Goal: Transaction & Acquisition: Purchase product/service

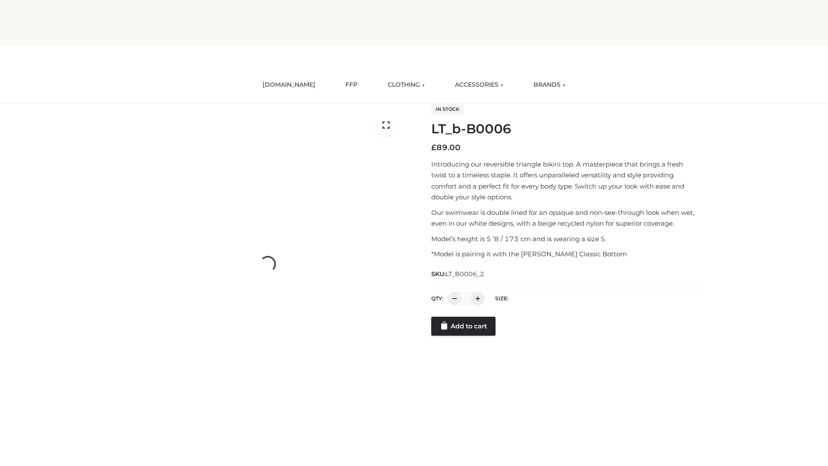
click at [464, 336] on link "Add to cart" at bounding box center [463, 326] width 64 height 19
